Goal: Navigation & Orientation: Find specific page/section

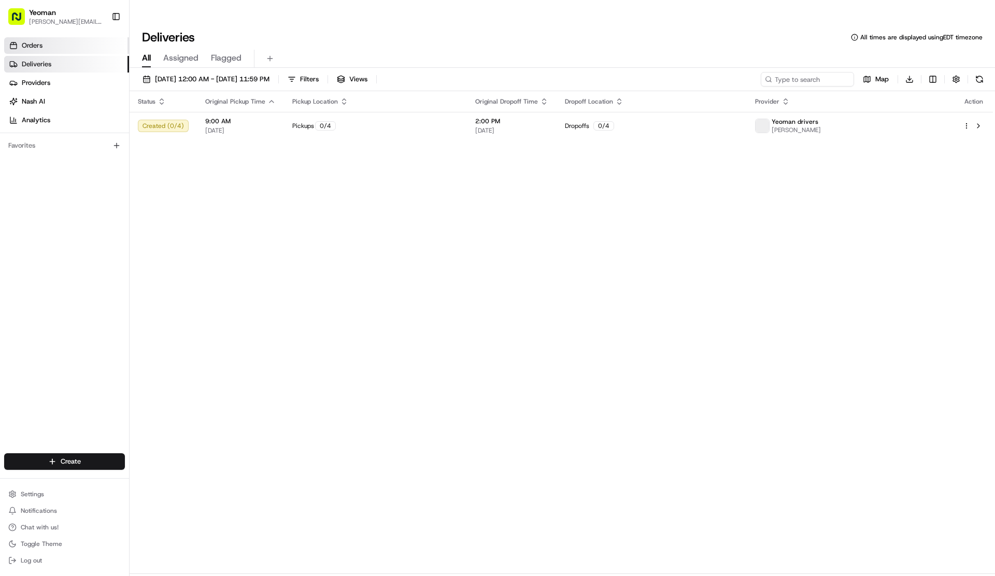
click at [58, 47] on link "Orders" at bounding box center [66, 45] width 125 height 17
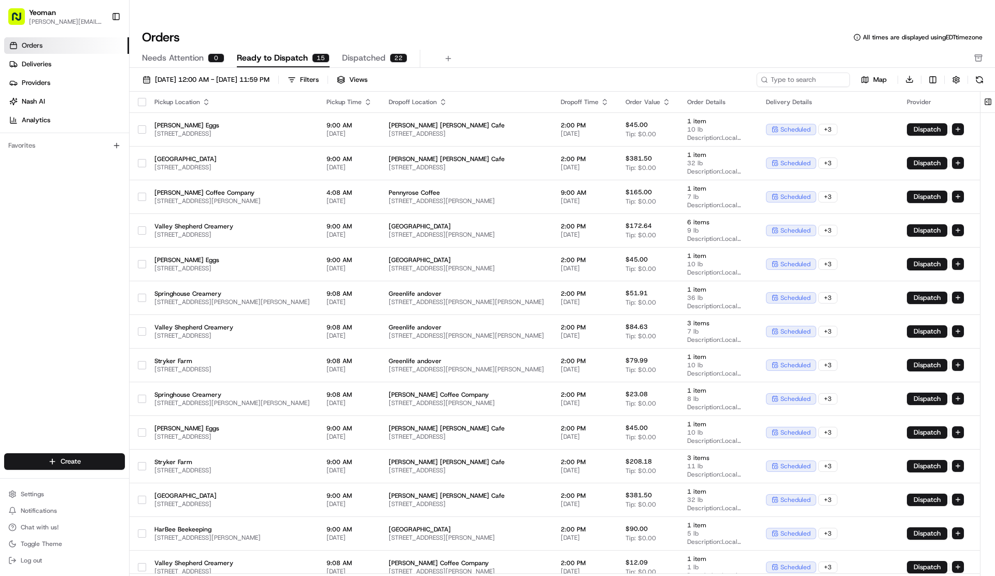
click at [561, 98] on div "Dropoff Time" at bounding box center [585, 102] width 48 height 8
click at [601, 98] on icon "button" at bounding box center [605, 102] width 8 height 8
click at [534, 96] on button "Dropoff Start Time (Earliest)" at bounding box center [571, 94] width 96 height 12
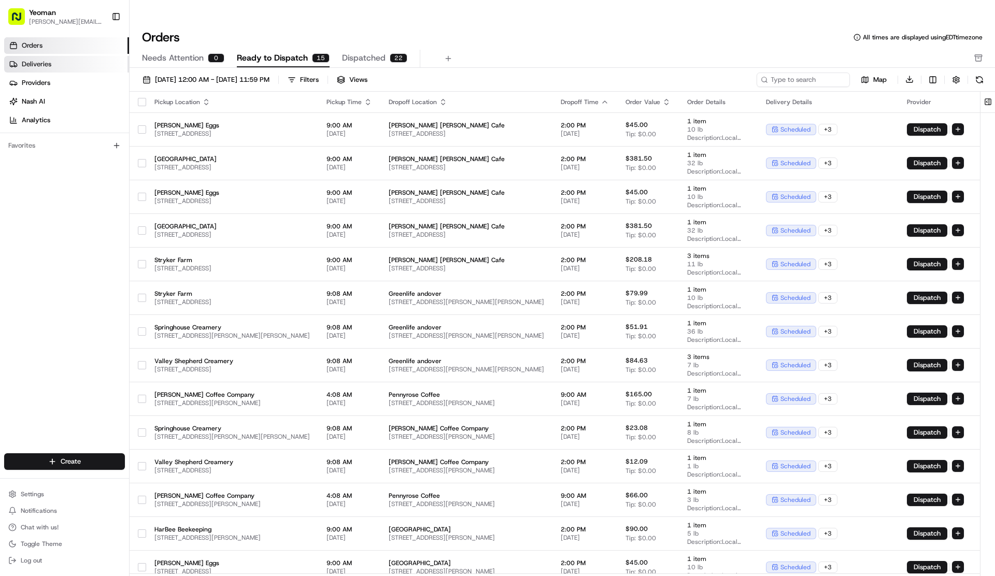
click at [44, 64] on span "Deliveries" at bounding box center [37, 64] width 30 height 9
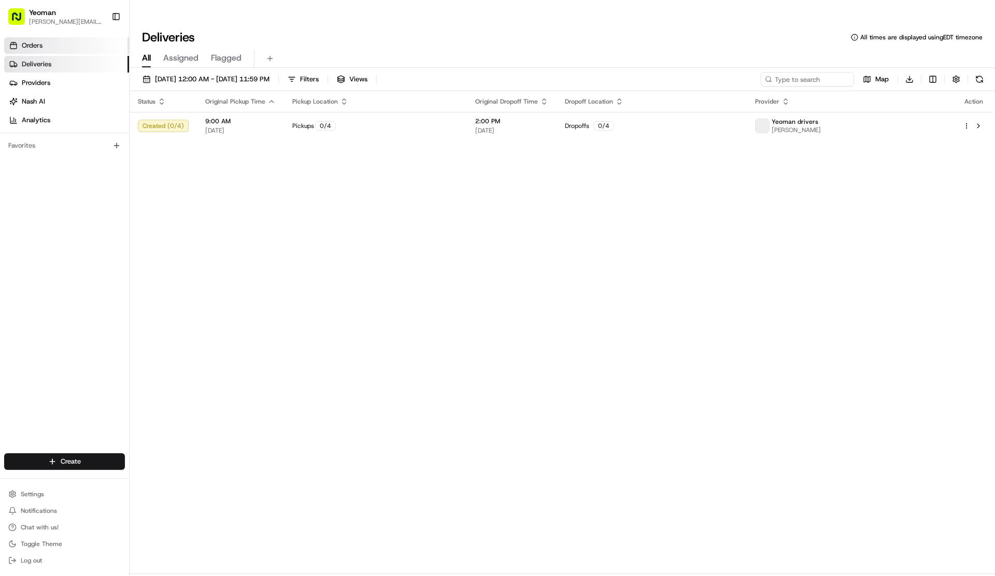
click at [64, 46] on link "Orders" at bounding box center [66, 45] width 125 height 17
